Goal: Find specific page/section: Find specific page/section

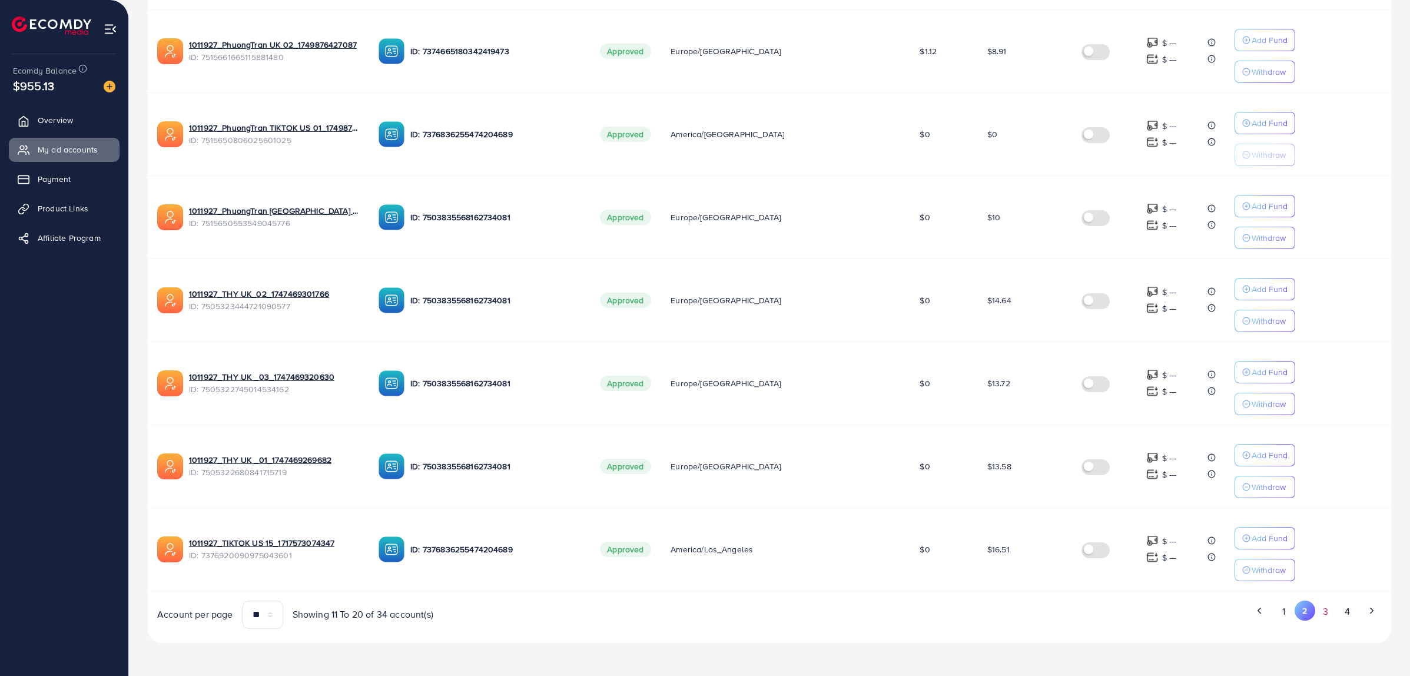
scroll to position [531, 0]
click at [1326, 611] on button "3" at bounding box center [1325, 612] width 21 height 22
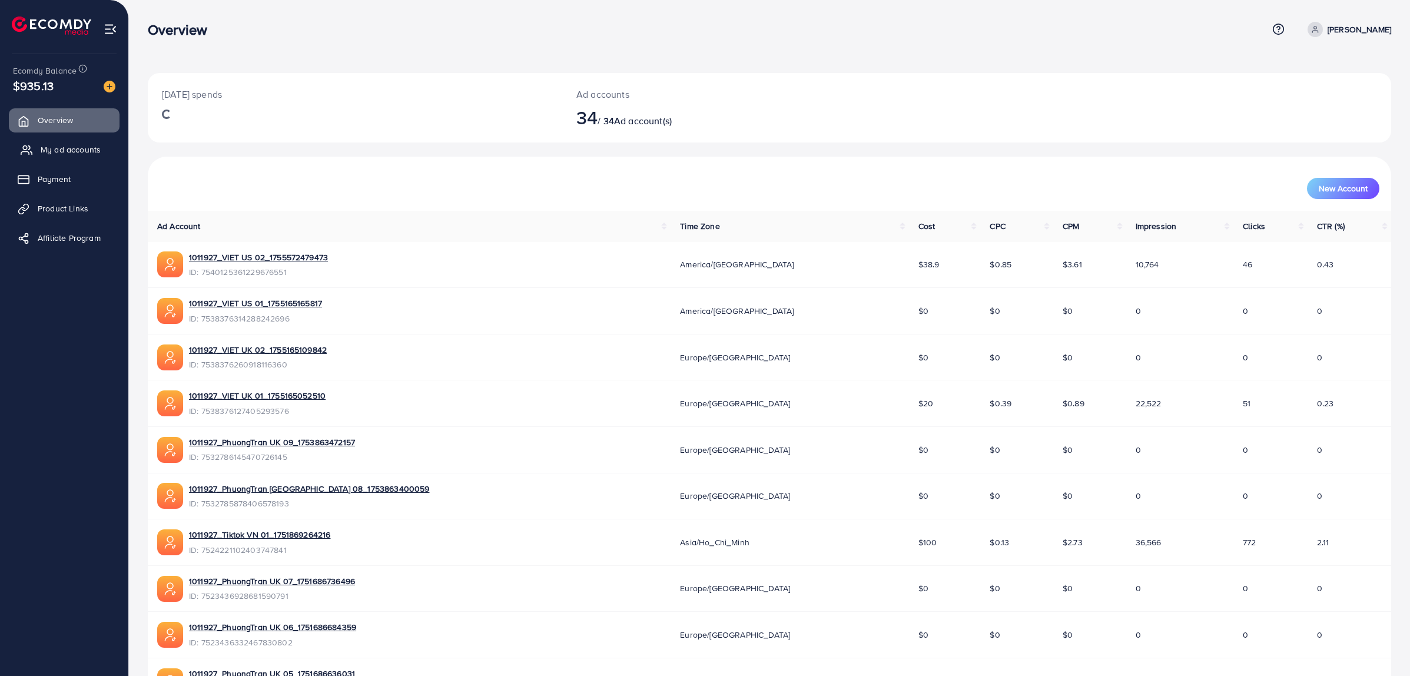
click at [58, 142] on link "My ad accounts" at bounding box center [64, 150] width 111 height 24
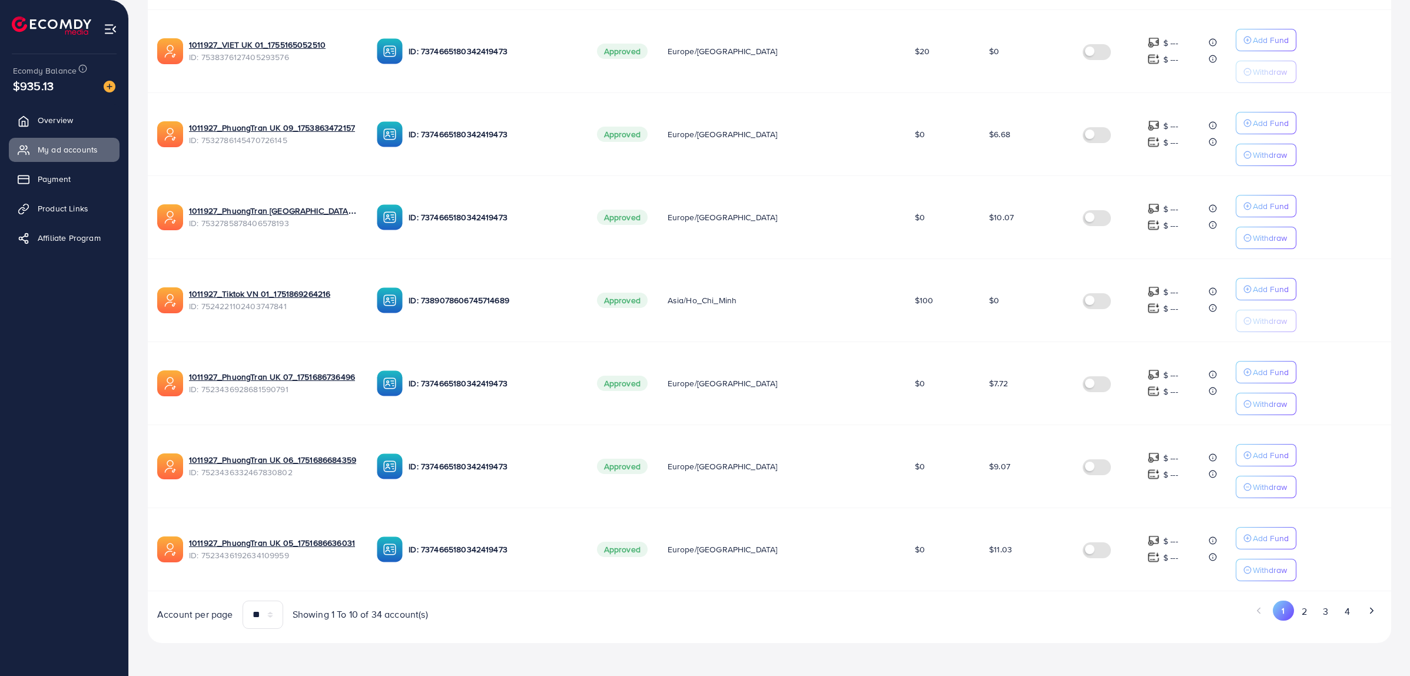
scroll to position [531, 0]
click at [1304, 609] on button "2" at bounding box center [1304, 612] width 21 height 22
